Goal: Information Seeking & Learning: Find specific fact

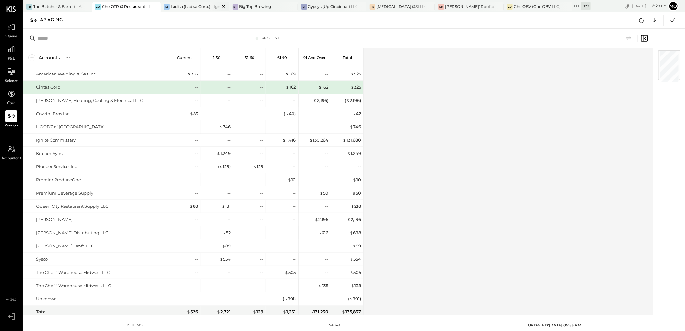
click at [181, 6] on div "Ladisa (Ladisa Corp.) - Ignite" at bounding box center [195, 6] width 49 height 5
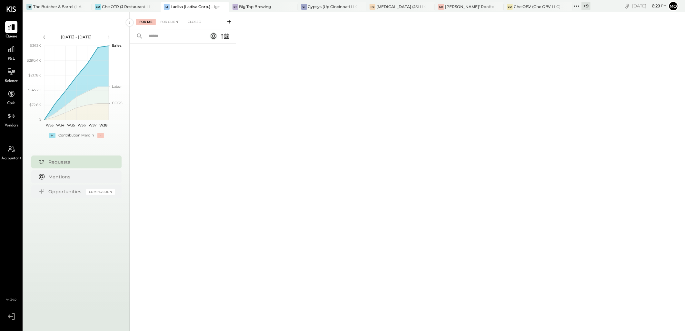
drag, startPoint x: 528, startPoint y: 156, endPoint x: 521, endPoint y: 178, distance: 23.1
click at [528, 156] on div "For Me For Client Closed" at bounding box center [407, 170] width 555 height 317
click at [6, 121] on div at bounding box center [11, 116] width 12 height 12
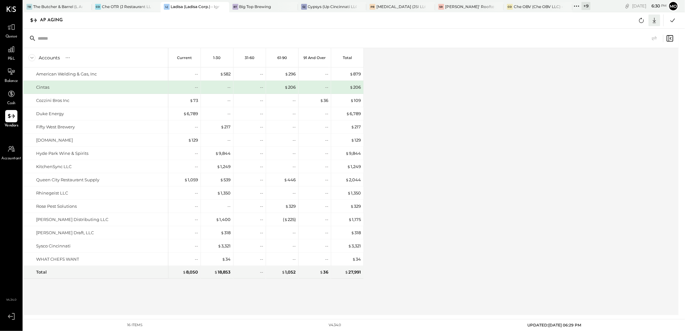
click at [655, 18] on icon at bounding box center [654, 20] width 8 height 8
click at [454, 139] on div "Accounts S % GL Current 1-30 31-60 61-90 91 and Over Total American Welding & G…" at bounding box center [351, 181] width 656 height 267
click at [675, 18] on icon at bounding box center [673, 20] width 5 height 4
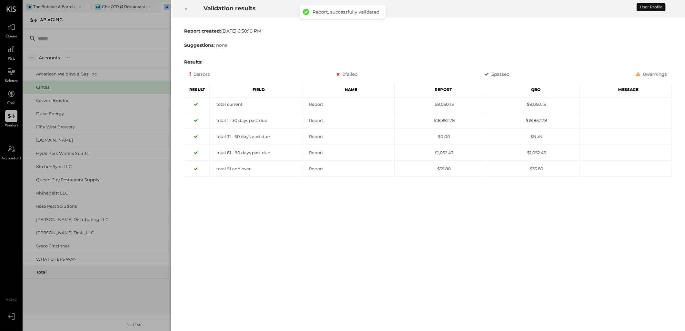
click at [186, 8] on icon at bounding box center [186, 9] width 4 height 8
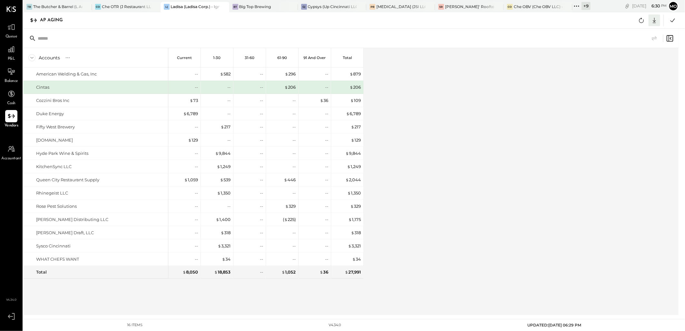
click at [655, 21] on icon at bounding box center [654, 20] width 3 height 5
click at [637, 31] on link "CSV" at bounding box center [635, 31] width 52 height 14
click at [428, 134] on div "Accounts S % GL Current 1-30 31-60 61-90 91 and Over Total American Welding & G…" at bounding box center [351, 181] width 656 height 267
click at [318, 10] on div "G( Gypsys (Up Cincinnati LLC) - [GEOGRAPHIC_DATA]" at bounding box center [332, 7] width 69 height 10
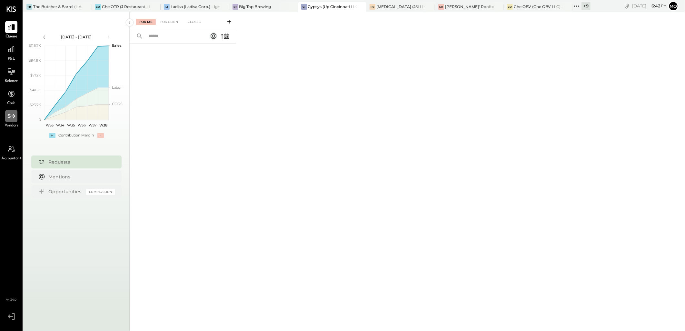
click at [10, 118] on icon at bounding box center [11, 116] width 8 height 8
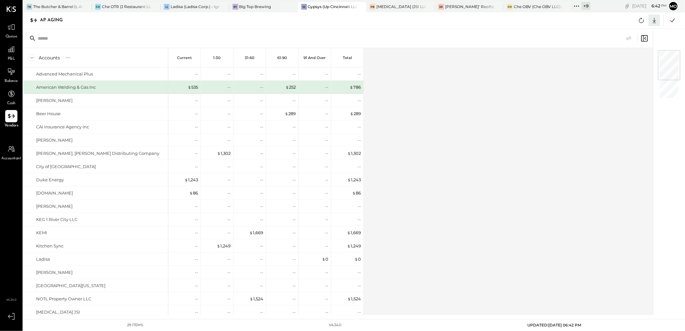
click at [656, 22] on icon at bounding box center [654, 20] width 8 height 8
click at [636, 33] on link "CSV" at bounding box center [635, 31] width 52 height 14
click at [416, 123] on div "Accounts S % GL Current 1-30 31-60 61-90 91 and Over Total Advanced Mechanical …" at bounding box center [338, 181] width 631 height 267
click at [576, 7] on icon at bounding box center [577, 6] width 8 height 8
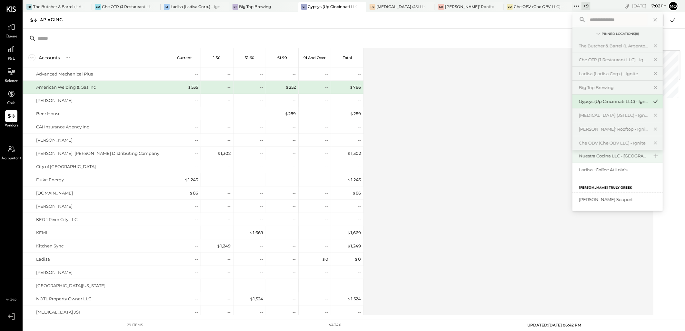
scroll to position [72, 0]
click at [604, 155] on div "Nuestra Cocina LLC - [GEOGRAPHIC_DATA]" at bounding box center [614, 156] width 70 height 6
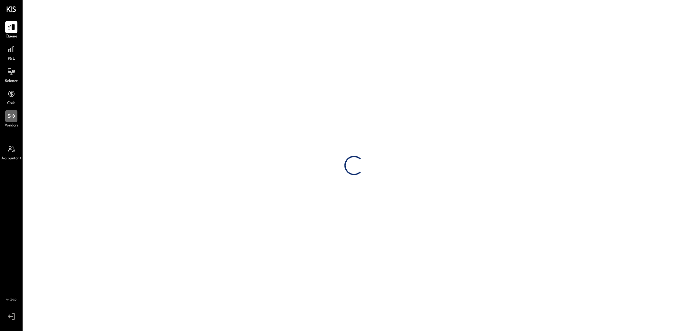
click at [8, 120] on div at bounding box center [11, 116] width 12 height 12
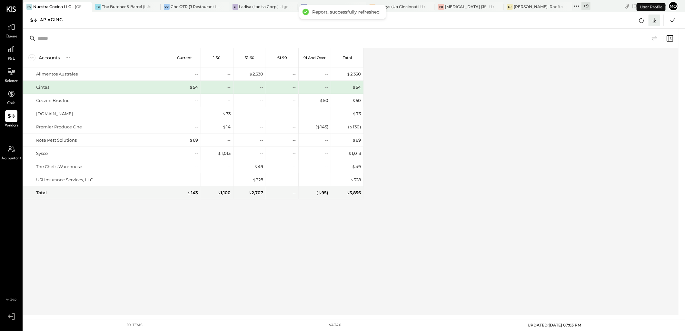
click at [654, 21] on icon at bounding box center [654, 20] width 3 height 5
click at [631, 32] on link "CSV" at bounding box center [635, 31] width 52 height 14
click at [577, 6] on icon at bounding box center [577, 6] width 8 height 8
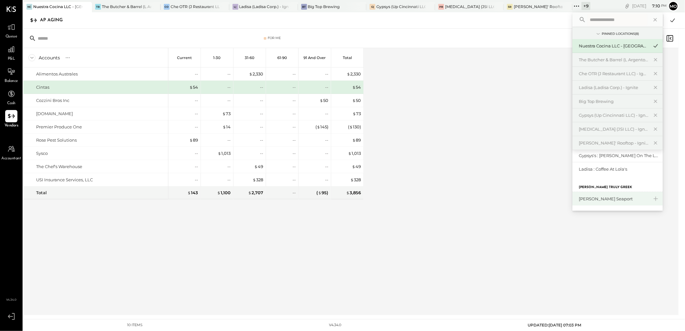
scroll to position [71, 0]
click at [599, 198] on div "[PERSON_NAME] Seaport" at bounding box center [614, 199] width 70 height 6
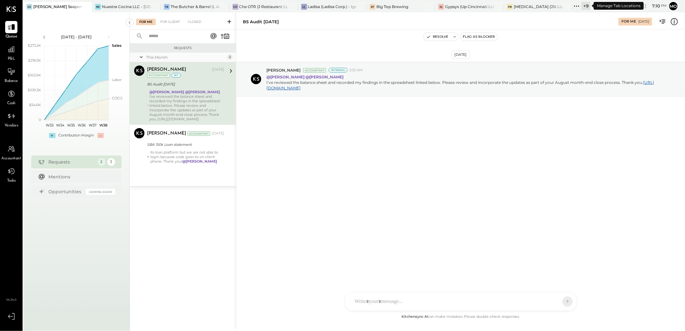
click at [578, 5] on icon at bounding box center [577, 6] width 8 height 8
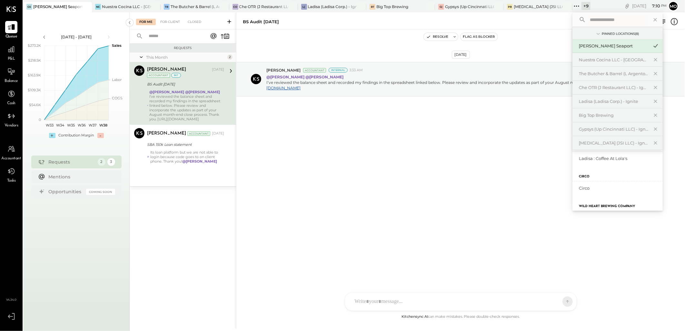
scroll to position [79, 0]
click at [598, 206] on div "Circo" at bounding box center [614, 205] width 70 height 6
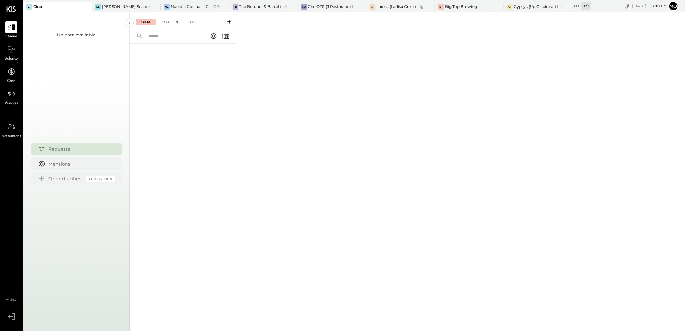
click at [168, 20] on div "For Client" at bounding box center [170, 22] width 26 height 6
click at [145, 21] on div "For Me" at bounding box center [146, 22] width 20 height 6
click at [166, 25] on div "For Client" at bounding box center [170, 22] width 26 height 6
click at [146, 23] on div "For Me" at bounding box center [146, 22] width 20 height 6
click at [192, 24] on div "Closed" at bounding box center [195, 22] width 20 height 6
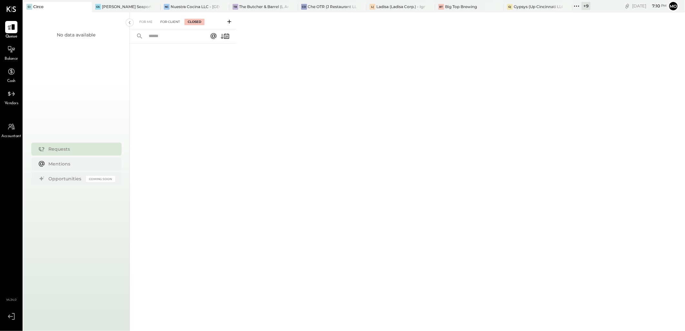
click at [171, 19] on div "For Client" at bounding box center [170, 22] width 26 height 6
click at [150, 20] on div "For Me" at bounding box center [146, 22] width 20 height 6
click at [459, 11] on div "BT Big Top Brewing" at bounding box center [469, 7] width 69 height 10
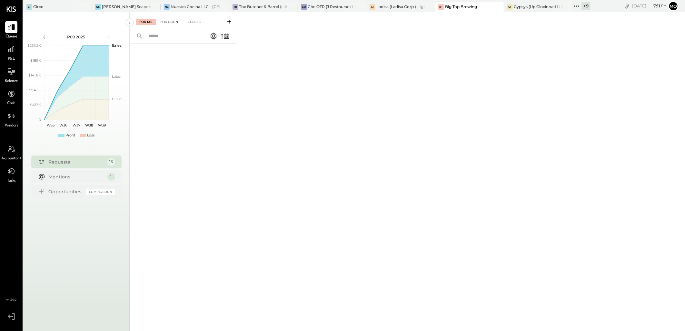
click at [165, 20] on div "For Client" at bounding box center [170, 22] width 26 height 6
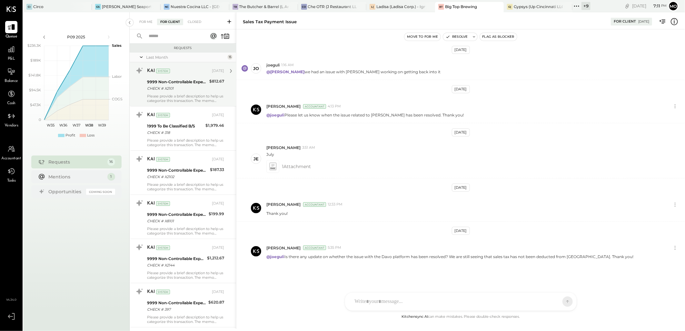
click at [173, 85] on div "CHECK # X2101" at bounding box center [177, 88] width 60 height 6
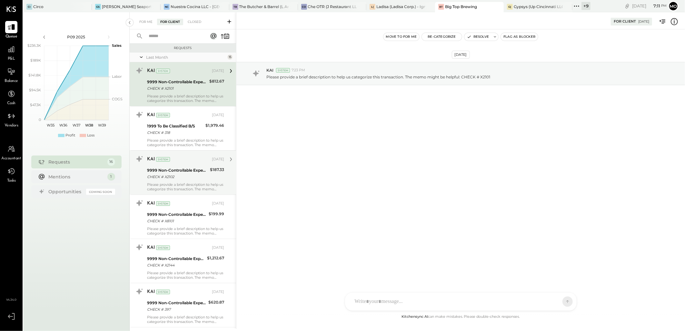
drag, startPoint x: 176, startPoint y: 130, endPoint x: 178, endPoint y: 157, distance: 26.5
click at [176, 131] on div "CHECK # 318" at bounding box center [175, 132] width 56 height 6
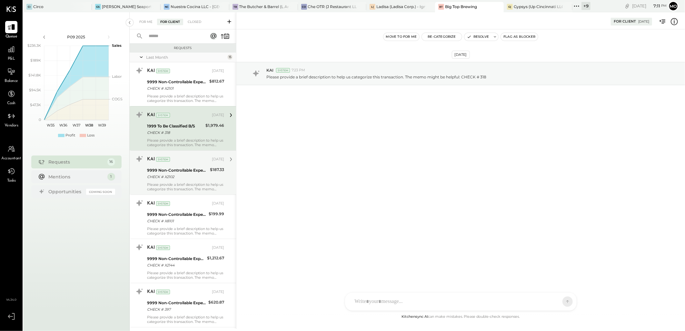
click at [175, 169] on div "9999 Non-Controllable Expenses:Other Income and Expenses:To Be Classified P&L" at bounding box center [177, 170] width 61 height 6
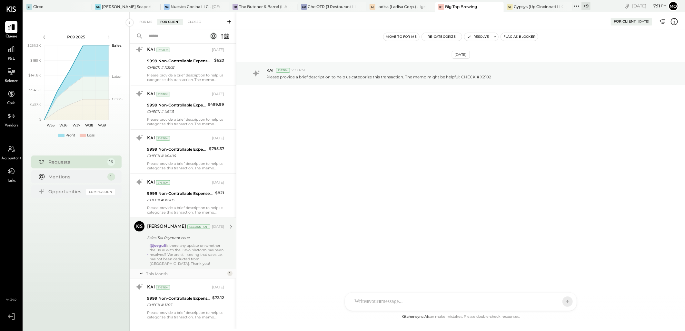
scroll to position [476, 0]
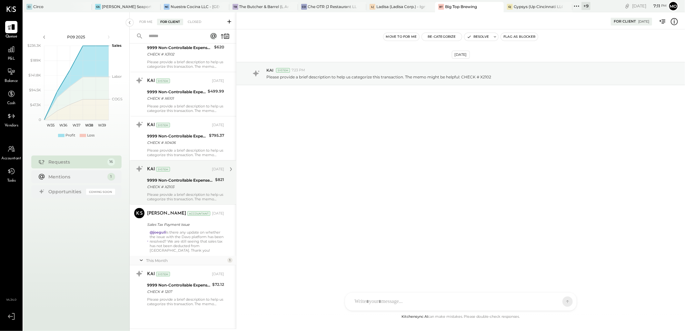
click at [173, 185] on div "CHECK # X2103" at bounding box center [180, 187] width 66 height 6
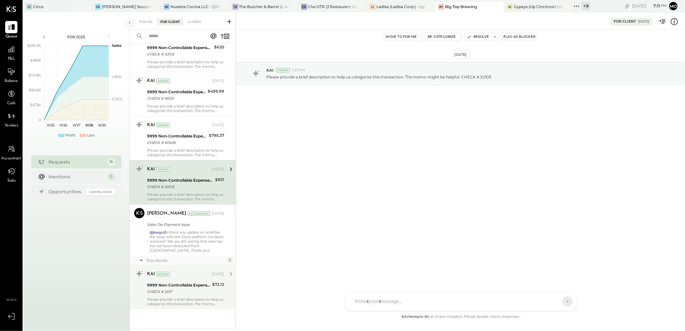
click at [179, 289] on div "CHECK # 1207" at bounding box center [178, 291] width 63 height 6
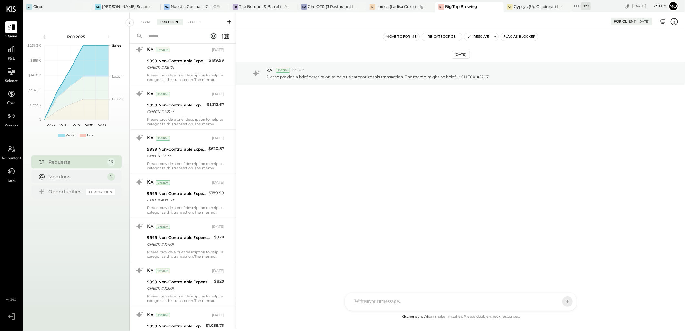
scroll to position [10, 0]
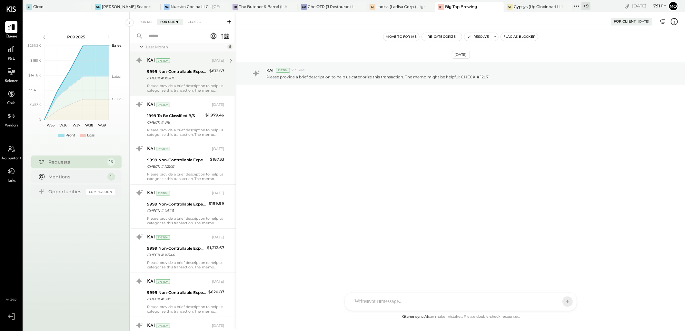
click at [182, 78] on div "CHECK # X2101" at bounding box center [177, 78] width 60 height 6
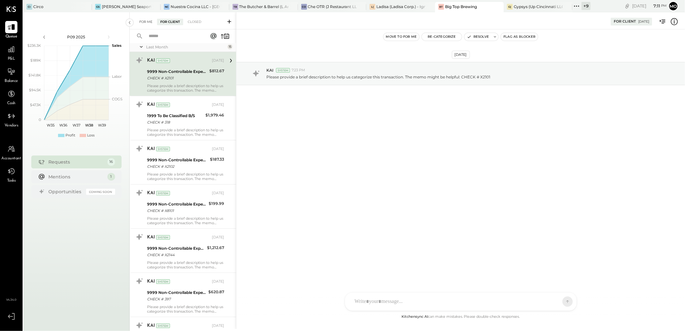
click at [146, 24] on div "For Me" at bounding box center [146, 22] width 20 height 6
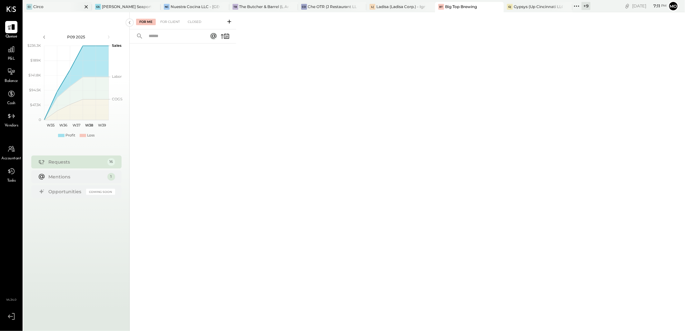
click at [43, 7] on div "Ci Circo" at bounding box center [52, 7] width 59 height 6
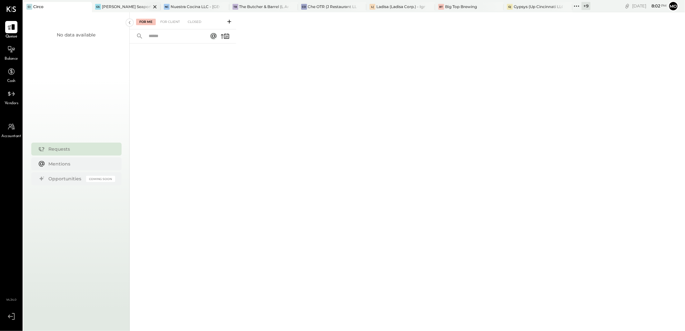
click at [115, 7] on div "[PERSON_NAME] Seaport" at bounding box center [126, 6] width 49 height 5
click at [183, 6] on div "Nuestra Cocina LLC - [GEOGRAPHIC_DATA]" at bounding box center [195, 6] width 49 height 5
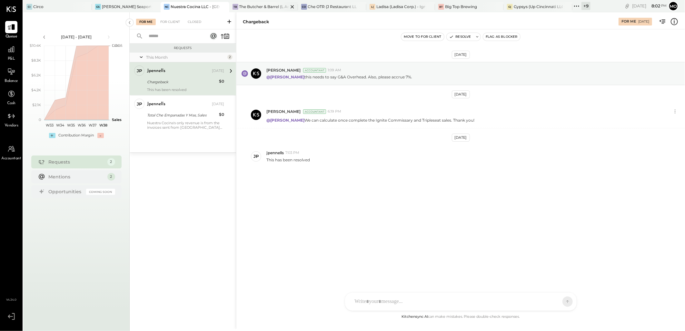
click at [252, 9] on div "The Butcher & Barrel (L Argento LLC) - [GEOGRAPHIC_DATA]" at bounding box center [263, 6] width 49 height 5
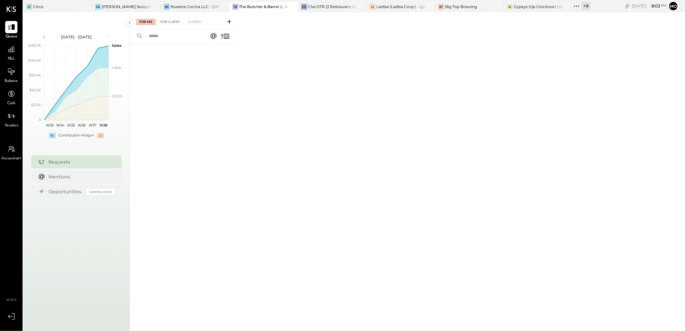
click at [175, 23] on div "For Client" at bounding box center [170, 22] width 26 height 6
click at [198, 23] on div "Closed" at bounding box center [195, 22] width 20 height 6
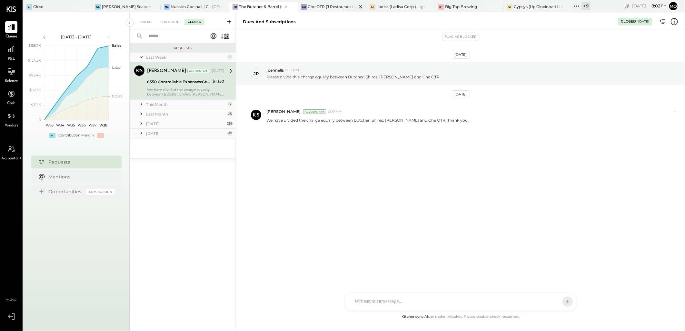
click at [328, 7] on div "Che OTR (J Restaurant LLC) - Ignite" at bounding box center [332, 6] width 49 height 5
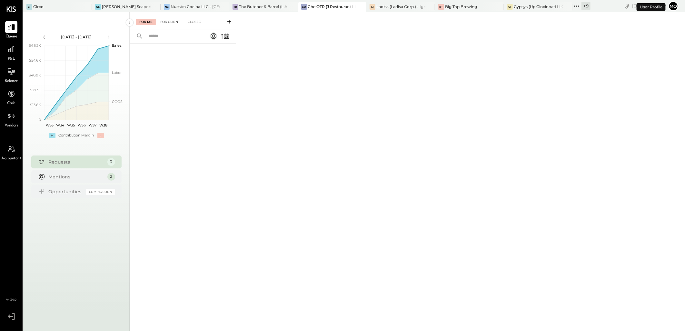
click at [168, 20] on div "For Client" at bounding box center [170, 22] width 26 height 6
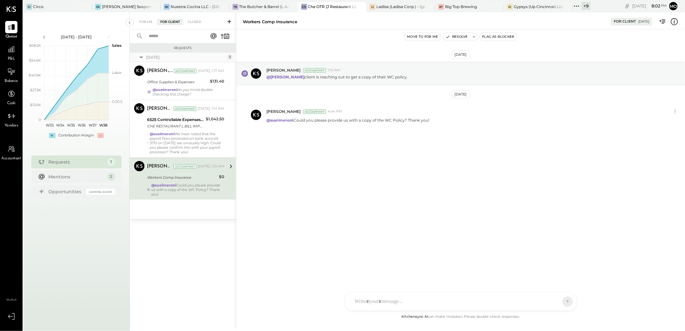
click at [373, 303] on div at bounding box center [455, 302] width 207 height 14
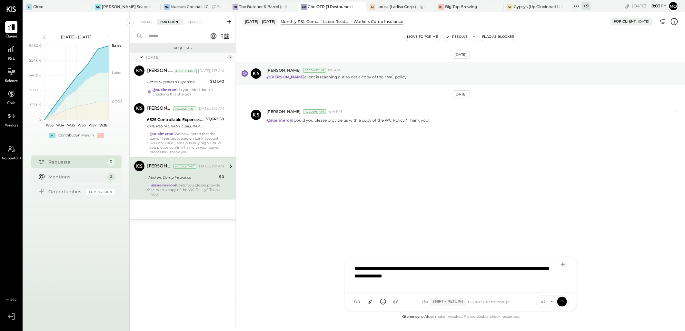
click at [354, 279] on div "**********" at bounding box center [461, 274] width 219 height 26
drag, startPoint x: 498, startPoint y: 276, endPoint x: 340, endPoint y: 264, distance: 158.6
click at [340, 264] on div "[DATE] - [DATE] Monthly P&L Comparison LABOR Labor Related Expenses Workers Com…" at bounding box center [460, 170] width 449 height 317
click at [564, 264] on icon at bounding box center [563, 265] width 8 height 8
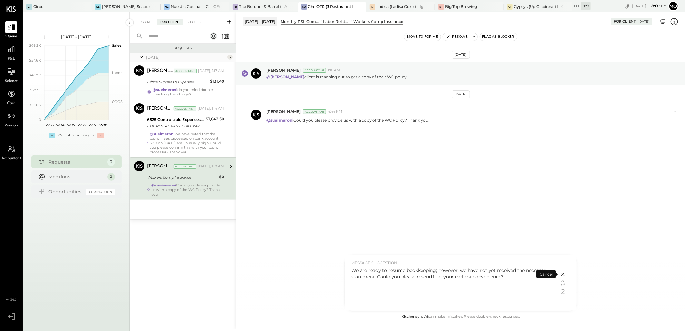
drag, startPoint x: 386, startPoint y: 271, endPoint x: 405, endPoint y: 282, distance: 21.9
click at [386, 271] on div "We are ready to resume bookkeeping; however, we have not yet received the neces…" at bounding box center [452, 273] width 201 height 13
click at [508, 276] on div "We are ready to resume bookkeeping; however, we have not yet received the neces…" at bounding box center [452, 273] width 201 height 13
drag, startPoint x: 353, startPoint y: 269, endPoint x: 526, endPoint y: 281, distance: 174.2
click at [526, 281] on div "We are ready to resume bookkeeping; however, we have not yet received the neces…" at bounding box center [452, 287] width 201 height 40
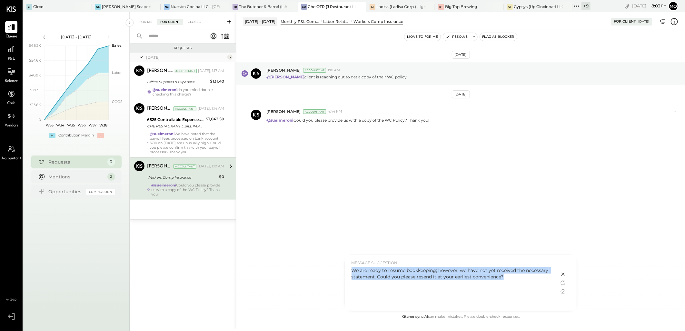
copy div "We are ready to resume bookkeeping; however, we have not yet received the neces…"
click at [561, 275] on icon at bounding box center [563, 274] width 8 height 8
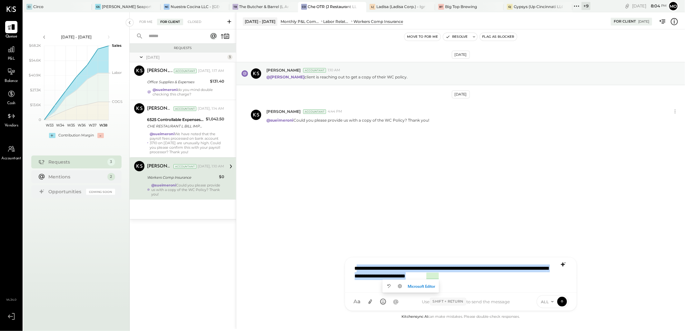
drag, startPoint x: 358, startPoint y: 270, endPoint x: 508, endPoint y: 278, distance: 149.9
click at [508, 278] on div "**********" at bounding box center [461, 274] width 219 height 26
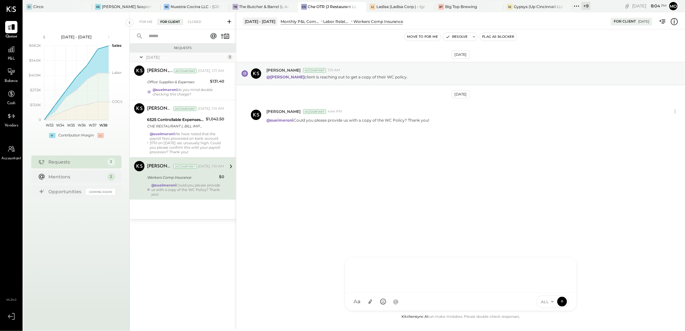
click at [326, 211] on div "[DATE] [PERSON_NAME] Accountant 1:10 AM @[PERSON_NAME] client is reaching out t…" at bounding box center [460, 171] width 449 height 284
